Goal: Information Seeking & Learning: Get advice/opinions

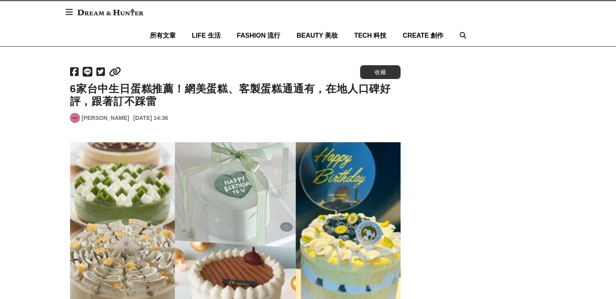
scroll to position [81, 0]
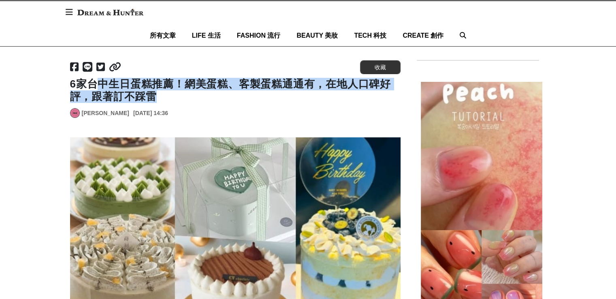
drag, startPoint x: 94, startPoint y: 84, endPoint x: 231, endPoint y: 97, distance: 137.4
click at [231, 97] on h1 "6家台中生日蛋糕推薦！網美蛋糕、客製蛋糕通通有，在地人口碑好評，跟著訂不踩雷" at bounding box center [235, 90] width 330 height 25
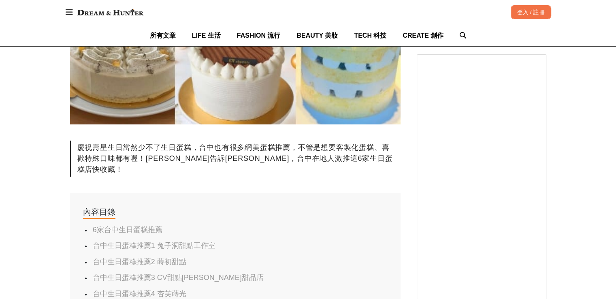
scroll to position [324, 0]
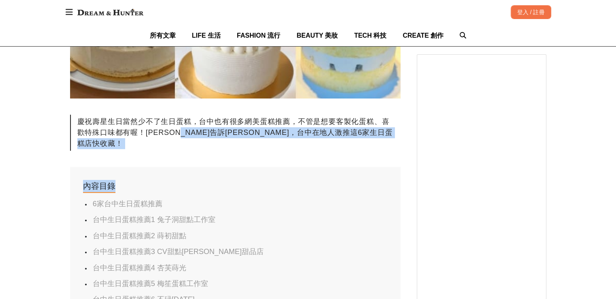
drag, startPoint x: 196, startPoint y: 128, endPoint x: 204, endPoint y: 159, distance: 32.2
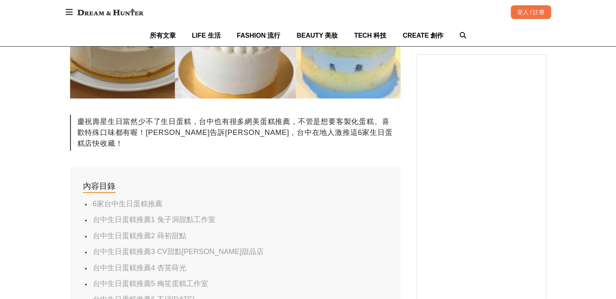
click at [204, 167] on div "內容目錄 6家台中生日蛋糕推薦 台中生日蛋糕推薦1 兔子洞甜點工作室 台中生日蛋糕推薦2 蒔初甜點 台中生日蛋糕推薦3 CV甜點[PERSON_NAME]甜品…" at bounding box center [235, 242] width 330 height 151
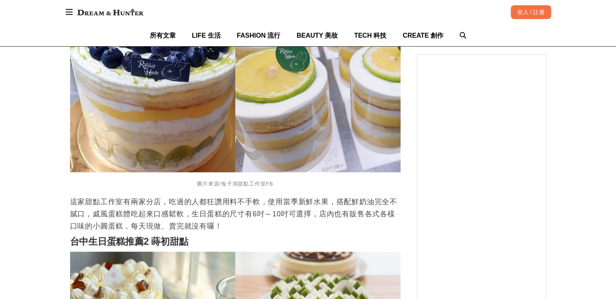
scroll to position [769, 0]
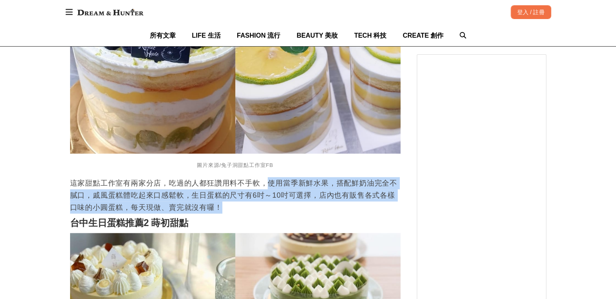
drag, startPoint x: 269, startPoint y: 172, endPoint x: 278, endPoint y: 190, distance: 19.7
click at [278, 190] on p "這家甜點工作室有兩家分店，吃過的人都狂讚用料不手軟，使用當季新鮮水果，搭配鮮奶油完全不膩口，戚風蛋糕體吃起來口感鬆軟，生日蛋糕的尺寸有6吋～10吋可選擇，店內…" at bounding box center [235, 195] width 330 height 36
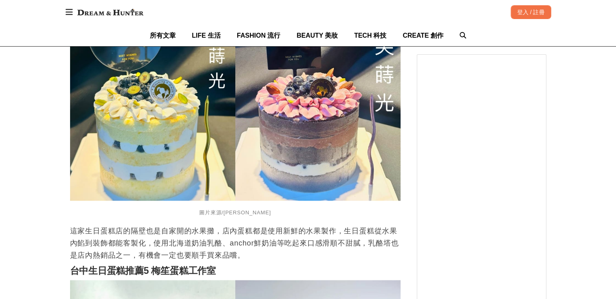
scroll to position [1659, 0]
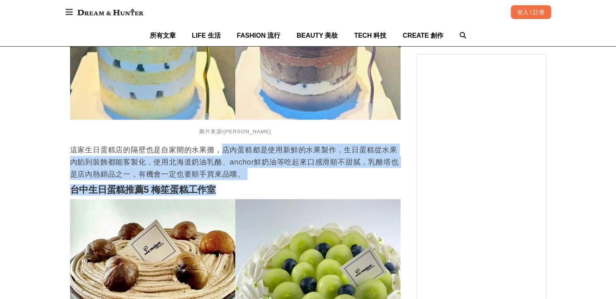
drag, startPoint x: 221, startPoint y: 136, endPoint x: 259, endPoint y: 174, distance: 53.8
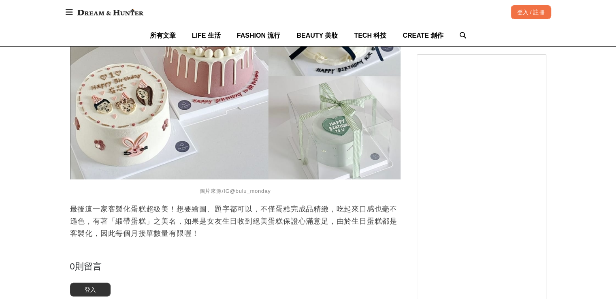
scroll to position [2185, 0]
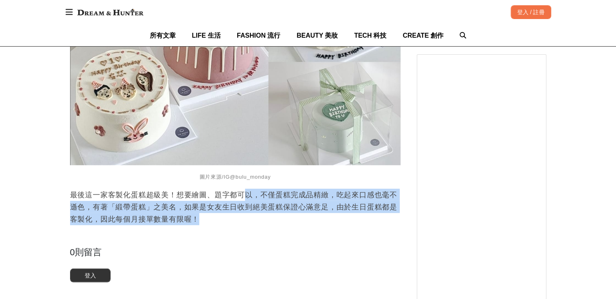
drag, startPoint x: 249, startPoint y: 189, endPoint x: 254, endPoint y: 212, distance: 23.2
click at [254, 212] on p "最後這一家客製化蛋糕超級美！想要繪圖、題字都可以，不僅蛋糕完成品精緻，吃起來口感也毫不遜色，有著「緞帶蛋糕」之美名，如果是女友生日收到絕美蛋糕保證心滿意足，由…" at bounding box center [235, 207] width 330 height 36
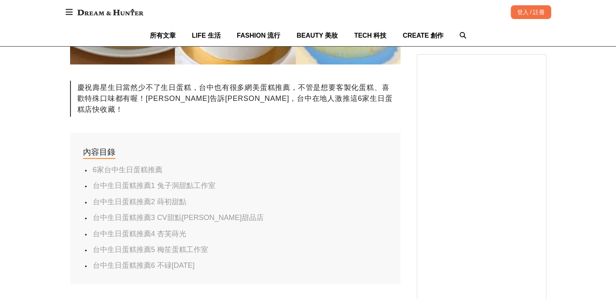
scroll to position [405, 0]
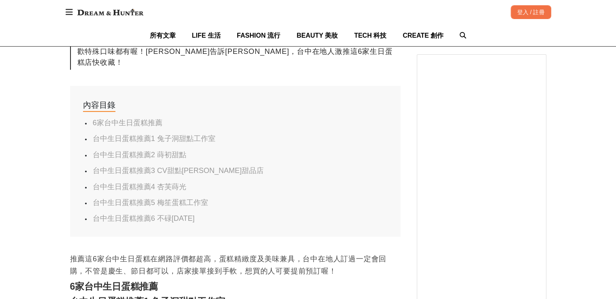
click at [134, 214] on link "台中生日蛋糕推薦6 不碌[DATE]" at bounding box center [144, 218] width 102 height 8
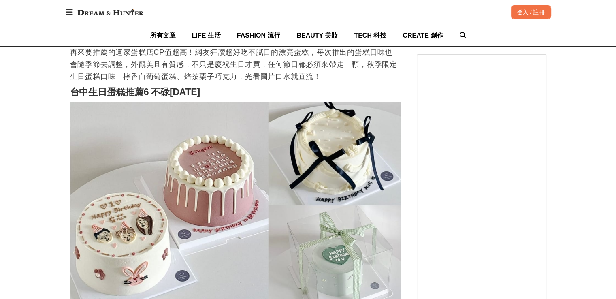
scroll to position [2028, 0]
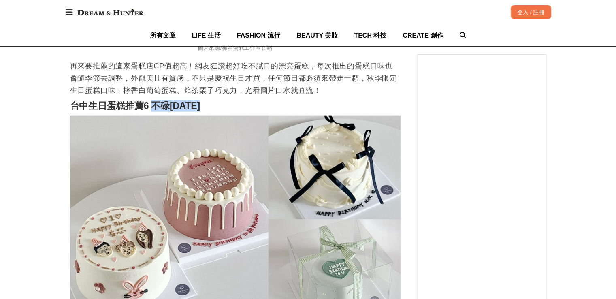
drag, startPoint x: 151, startPoint y: 93, endPoint x: 210, endPoint y: 96, distance: 58.8
click at [211, 100] on h2 "台中生日蛋糕推薦6 不碌[DATE]" at bounding box center [235, 105] width 330 height 11
copy strong "不碌[DATE]"
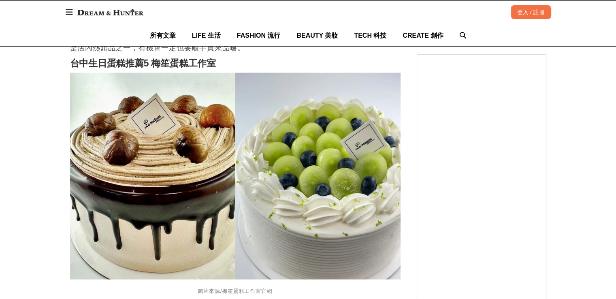
scroll to position [1705, 0]
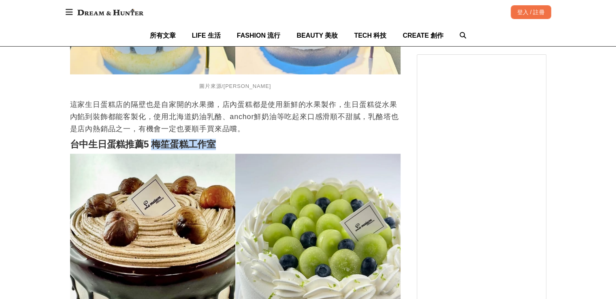
drag, startPoint x: 152, startPoint y: 132, endPoint x: 216, endPoint y: 132, distance: 64.3
click at [216, 139] on h2 "台中生日蛋糕推薦5 梅笙蛋糕工作室" at bounding box center [235, 144] width 330 height 11
copy strong "梅笙蛋糕工作室"
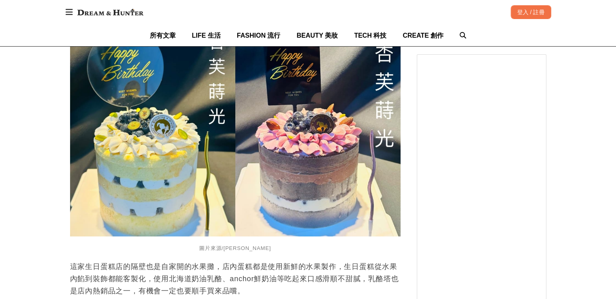
scroll to position [1462, 0]
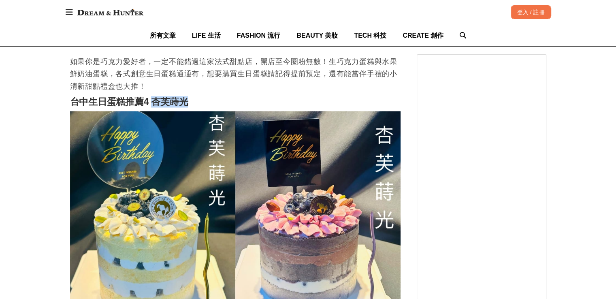
drag, startPoint x: 153, startPoint y: 91, endPoint x: 185, endPoint y: 89, distance: 32.4
click at [188, 96] on h2 "台中生日蛋糕推薦4 杏芙蒔光" at bounding box center [235, 101] width 330 height 11
copy strong "[PERSON_NAME]"
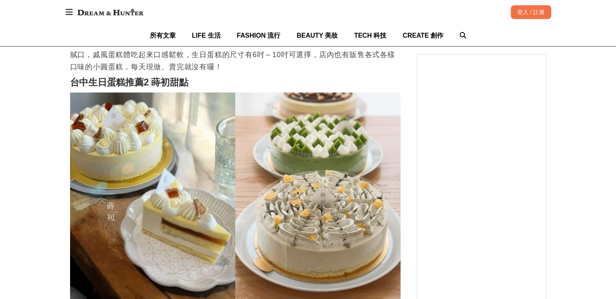
scroll to position [895, 0]
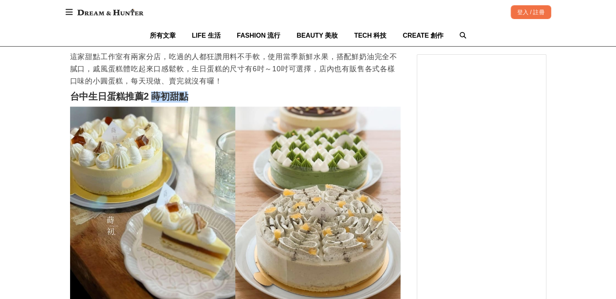
drag, startPoint x: 152, startPoint y: 85, endPoint x: 187, endPoint y: 89, distance: 35.4
click at [193, 91] on h2 "台中生日蛋糕推薦2 蒔初甜點" at bounding box center [235, 96] width 330 height 11
copy strong "蒔初甜點"
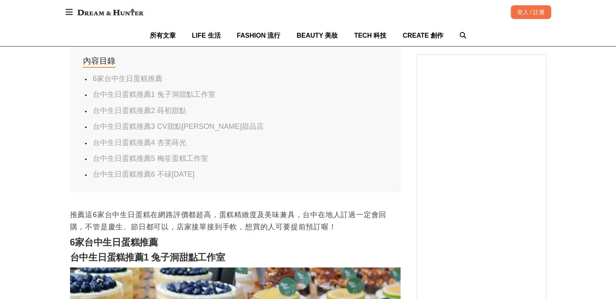
scroll to position [450, 0]
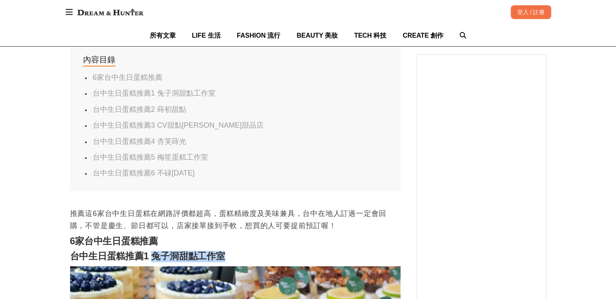
drag, startPoint x: 151, startPoint y: 245, endPoint x: 229, endPoint y: 245, distance: 78.1
click at [229, 251] on h2 "台中生日蛋糕推薦1 兔子洞甜點工作室" at bounding box center [235, 256] width 330 height 11
